Goal: Obtain resource: Obtain resource

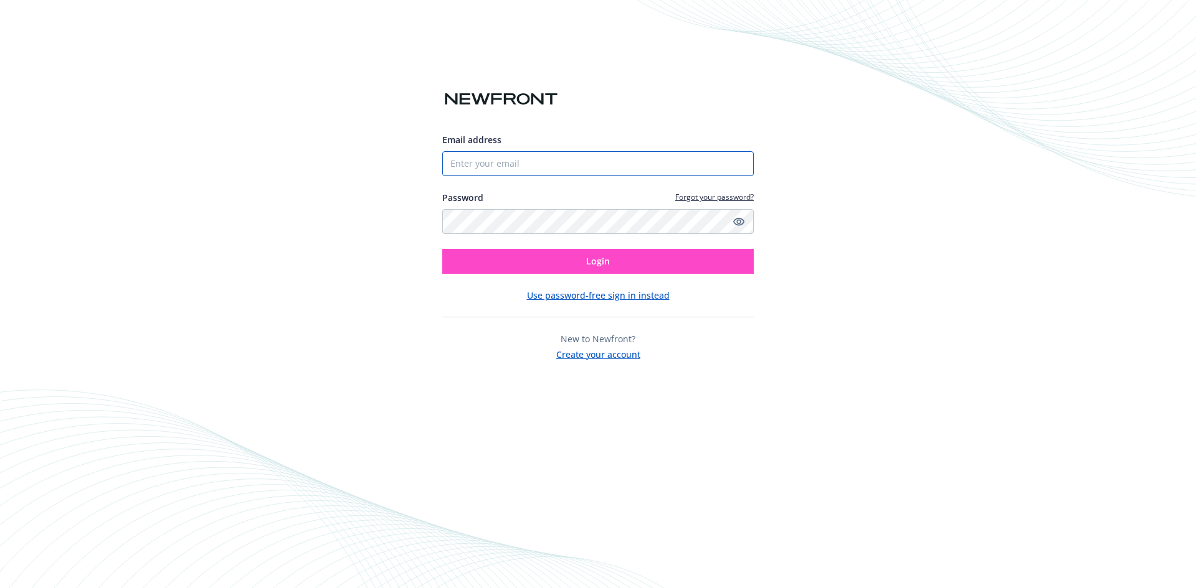
type input "p.konadu@2020ph.com"
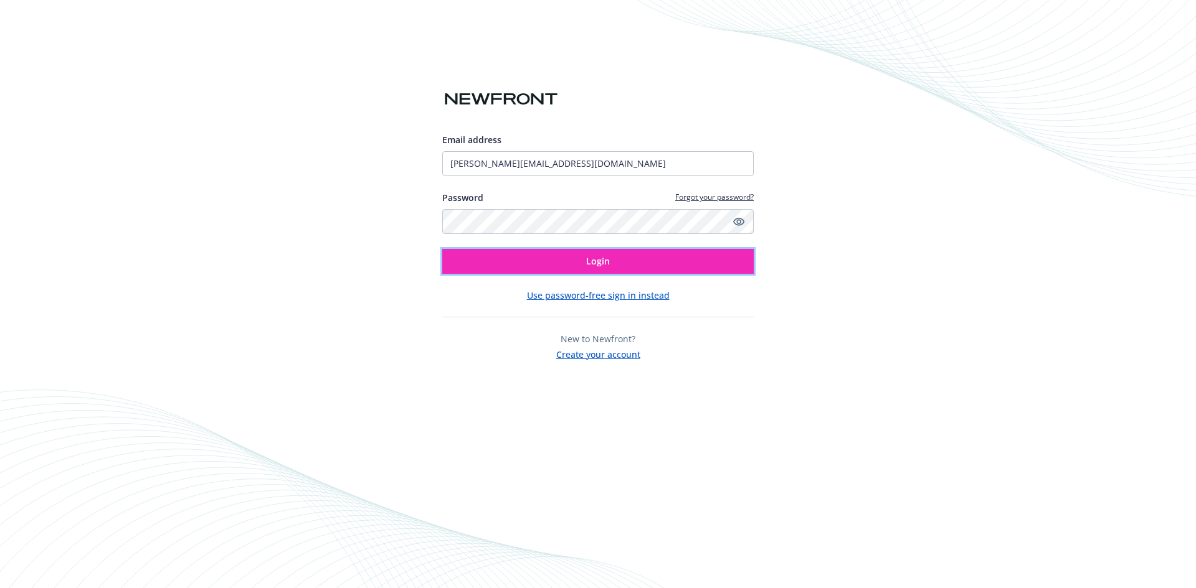
drag, startPoint x: 618, startPoint y: 262, endPoint x: 9, endPoint y: 209, distance: 612.0
click at [618, 262] on button "Login" at bounding box center [597, 261] width 311 height 25
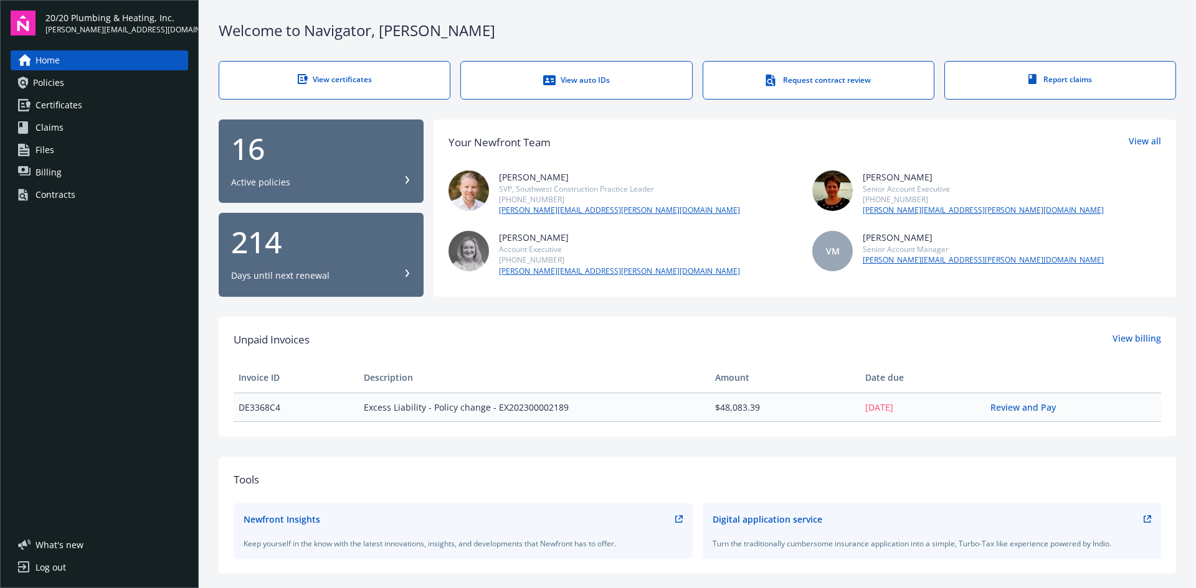
click at [371, 72] on link "View certificates" at bounding box center [335, 80] width 232 height 39
